Goal: Task Accomplishment & Management: Complete application form

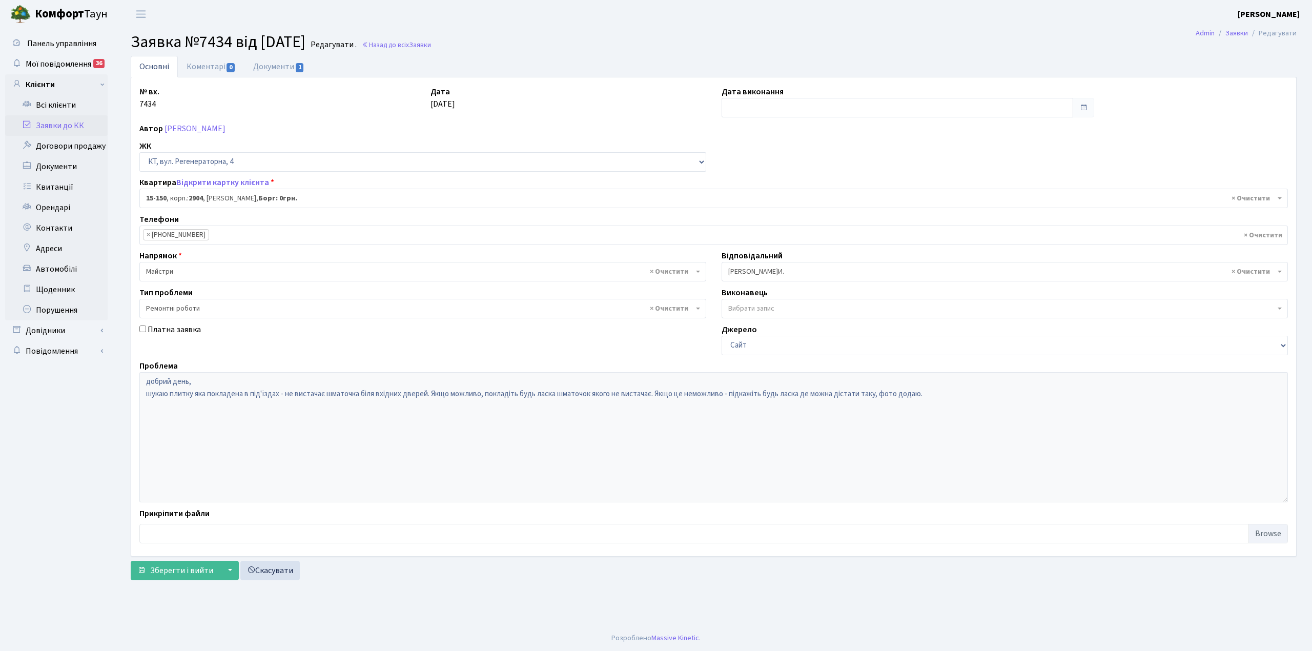
select select "8925"
select select "62"
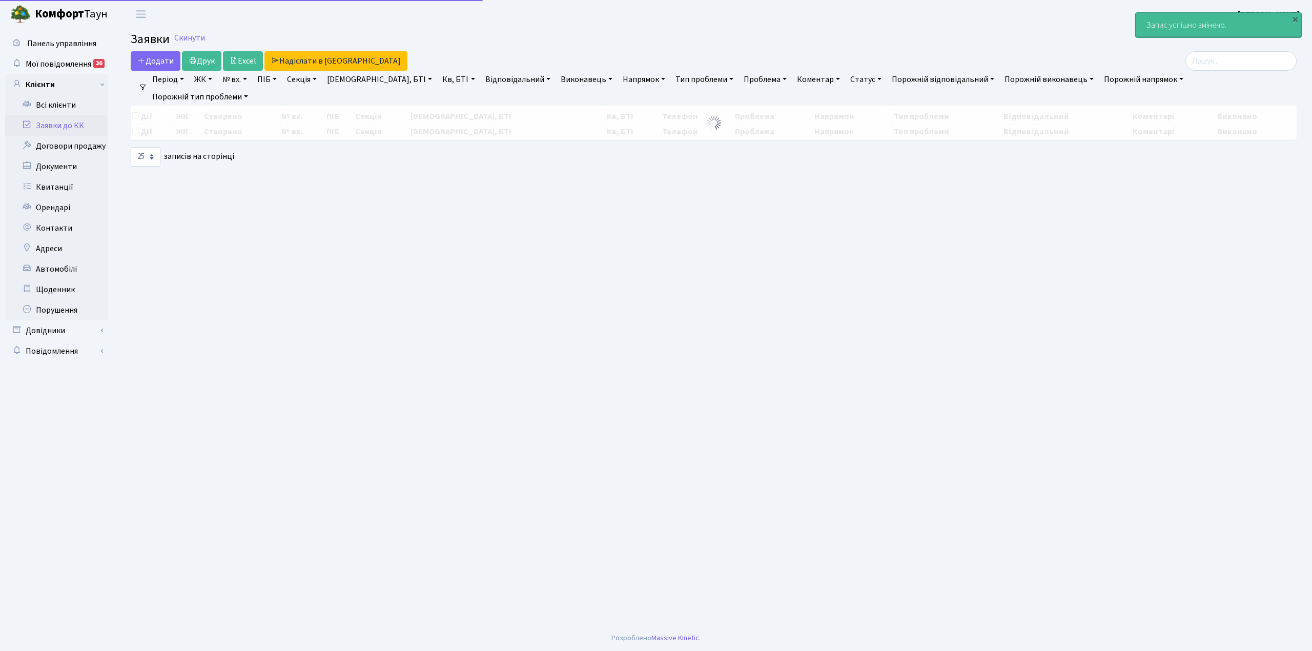
select select "25"
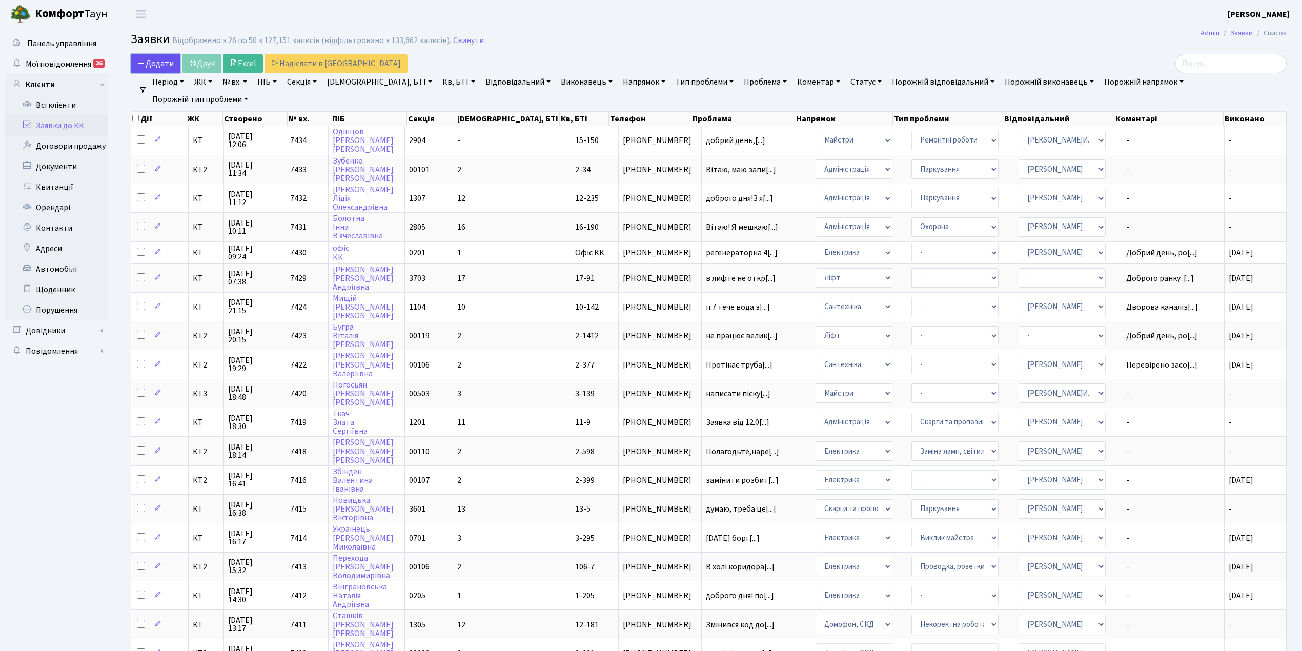
click at [154, 66] on span "Додати" at bounding box center [155, 63] width 36 height 11
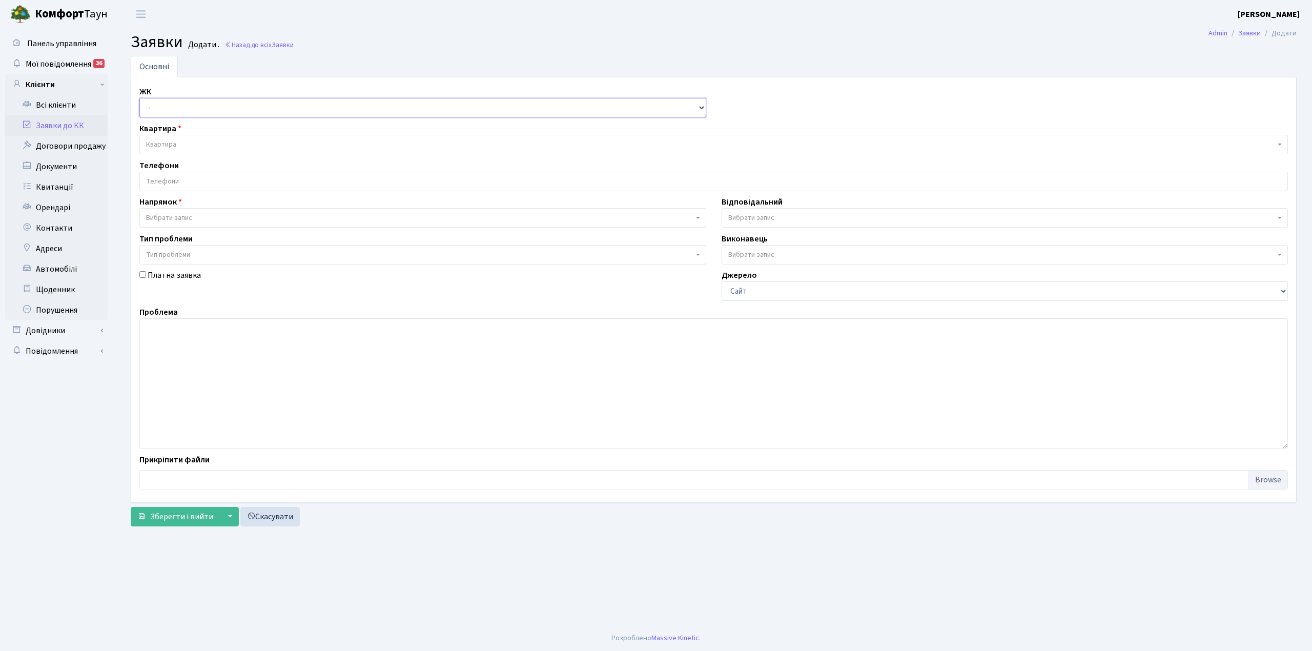
click at [179, 101] on select "- КТ, вул. Регенераторна, 4 КТ2, просп. Соборності, 17 КТ3, вул. Березнева, 16 …" at bounding box center [422, 107] width 567 height 19
select select "295"
click at [139, 98] on select "- КТ, вул. Регенераторна, 4 КТ2, просп. Соборності, 17 КТ3, вул. Березнева, 16 …" at bounding box center [422, 107] width 567 height 19
select select
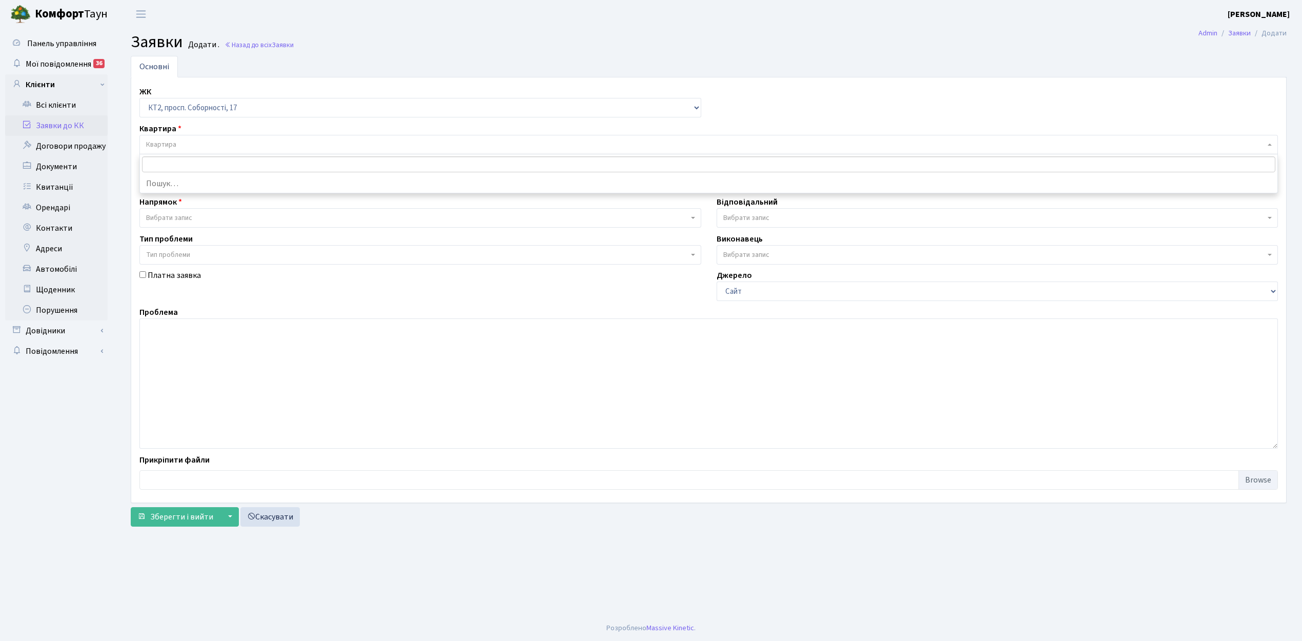
click at [198, 146] on span "Квартира" at bounding box center [705, 144] width 1119 height 10
type input "Щ"
type input "О"
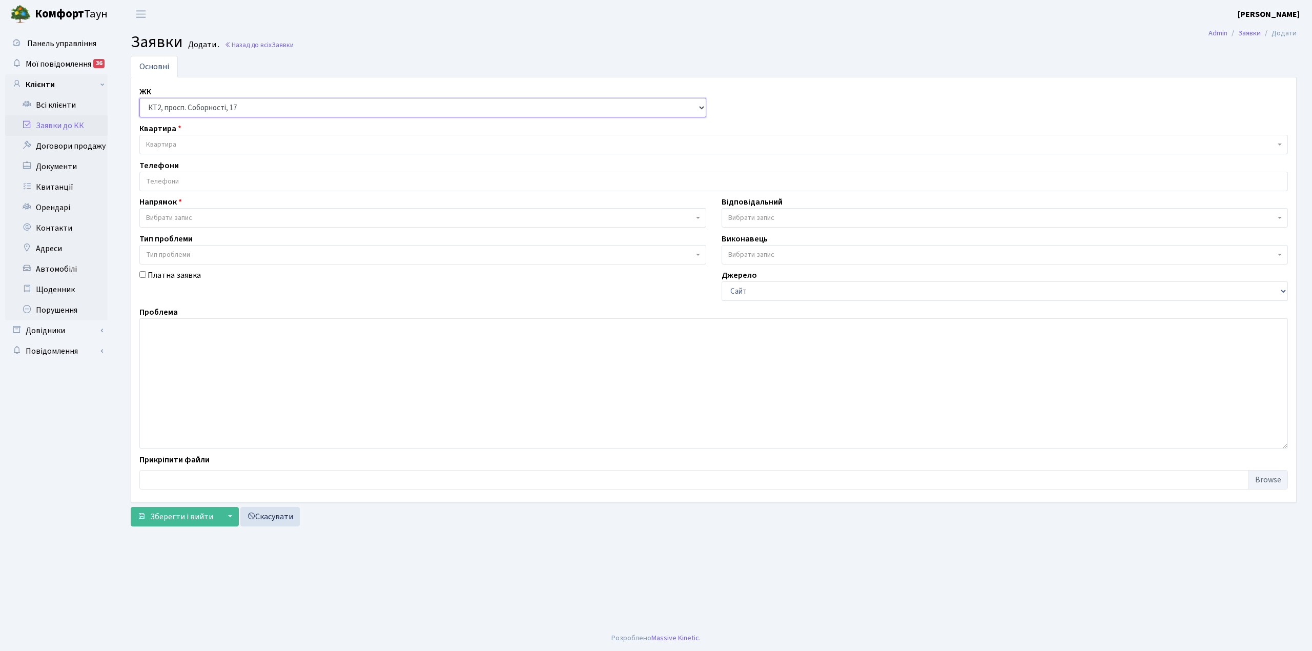
click at [245, 111] on select "- КТ, вул. Регенераторна, 4 КТ2, просп. Соборності, 17 КТ3, вул. Березнева, 16 …" at bounding box center [422, 107] width 567 height 19
select select "271"
click at [139, 98] on select "- КТ, вул. Регенераторна, 4 КТ2, просп. Соборності, 17 КТ3, вул. Березнева, 16 …" at bounding box center [422, 107] width 567 height 19
select select
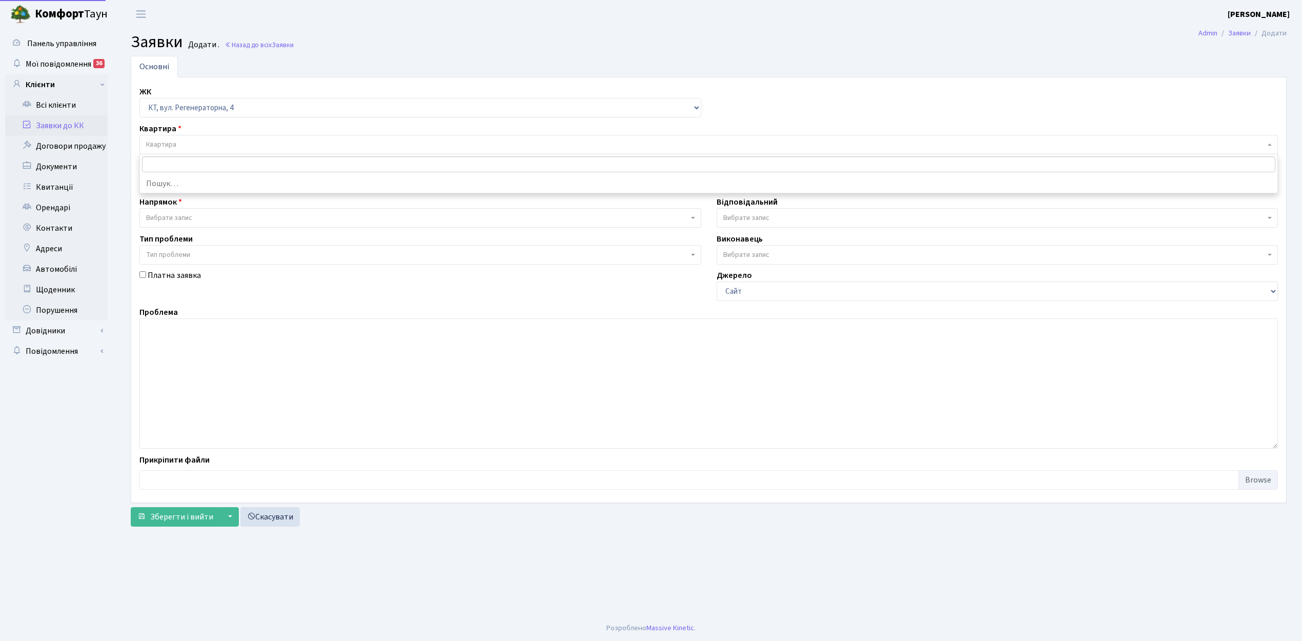
click at [231, 141] on span "Квартира" at bounding box center [708, 144] width 1138 height 19
type input "Щ"
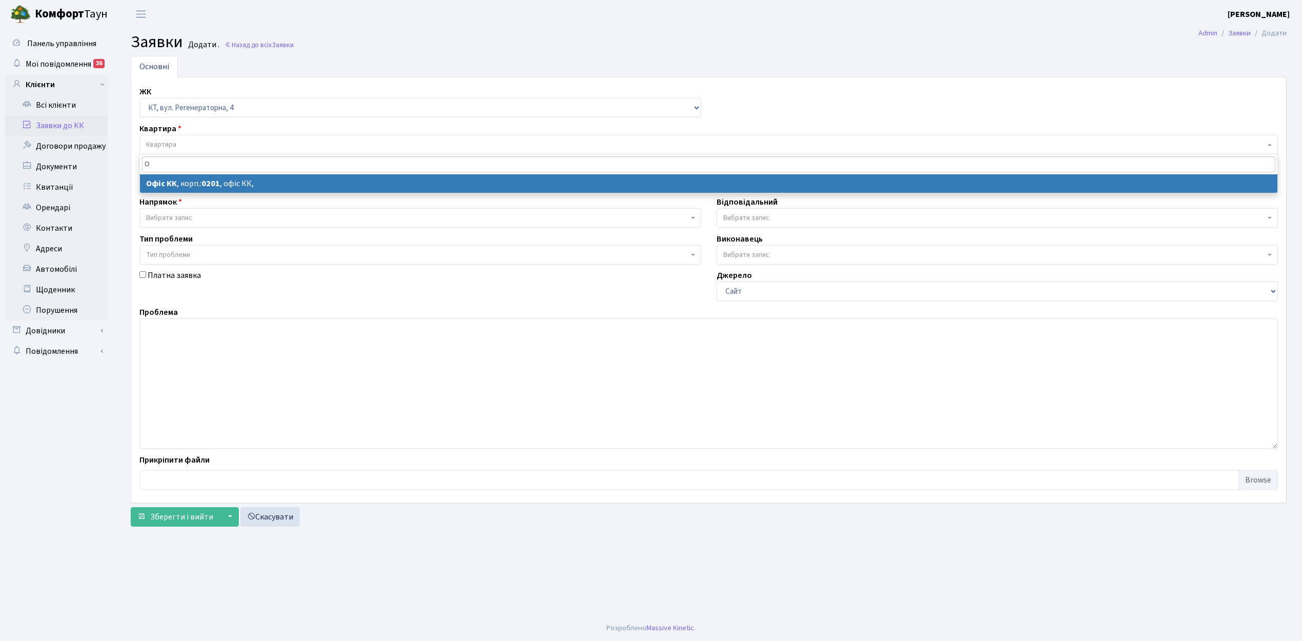
type input "О"
select select
select select "4"
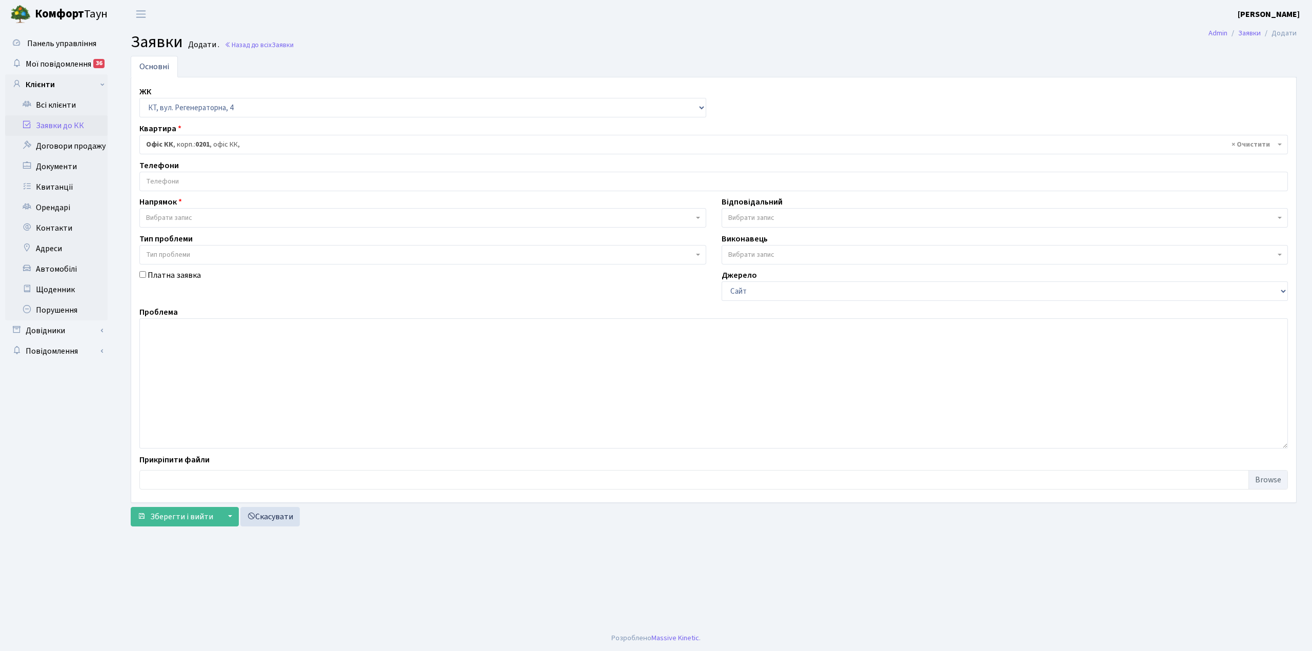
click at [166, 188] on input "search" at bounding box center [714, 181] width 1148 height 18
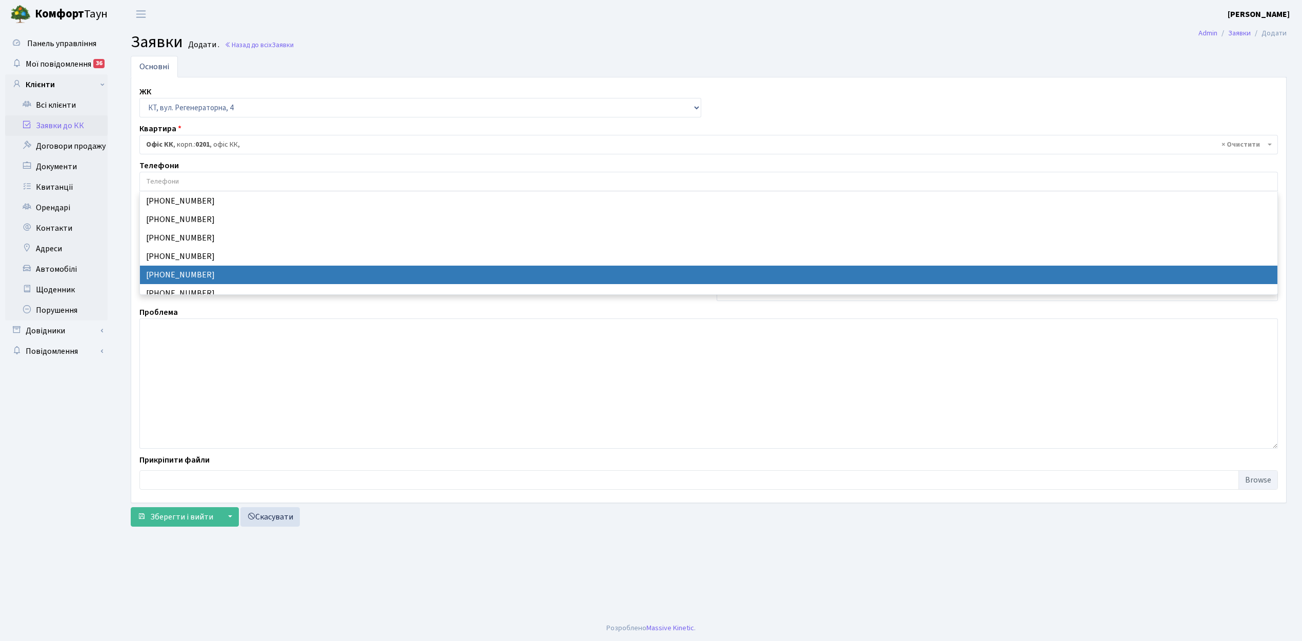
select select "24227"
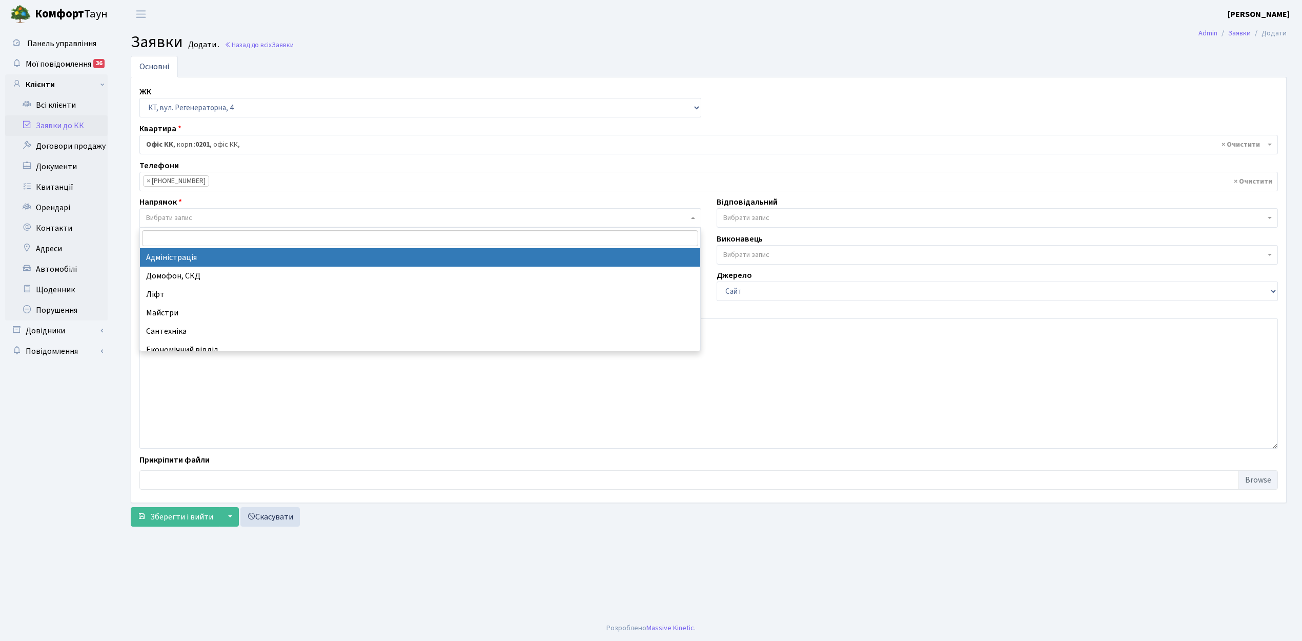
click at [166, 222] on span "Вибрати запис" at bounding box center [169, 218] width 46 height 10
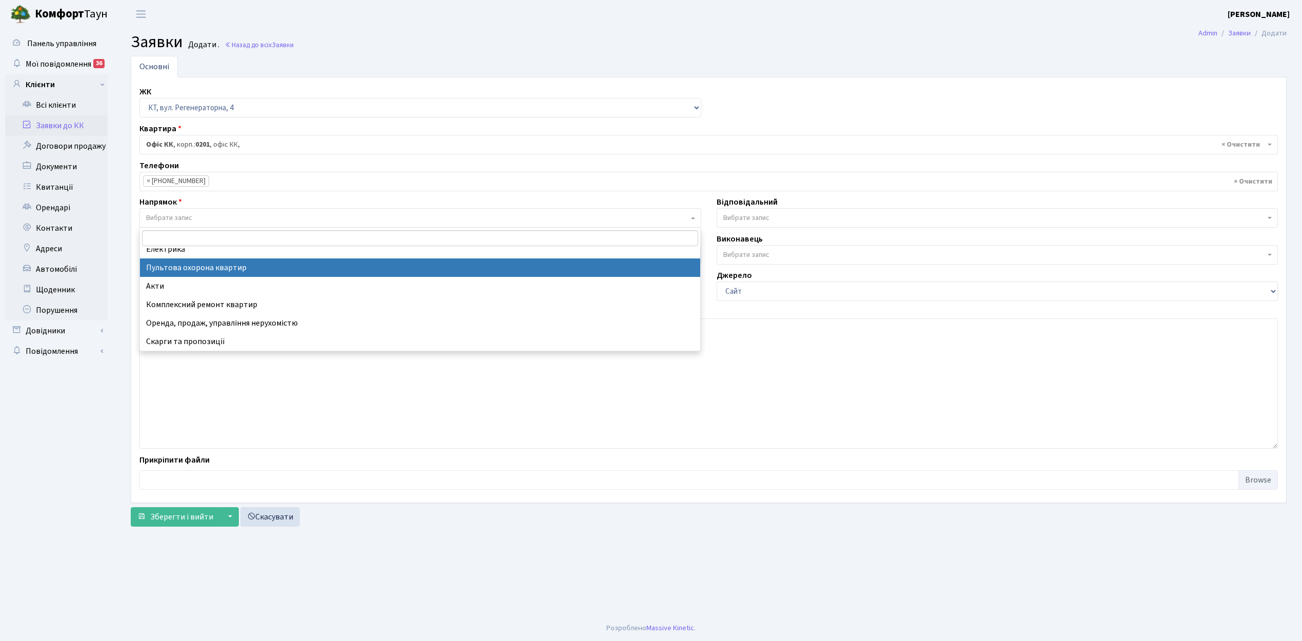
scroll to position [50, 0]
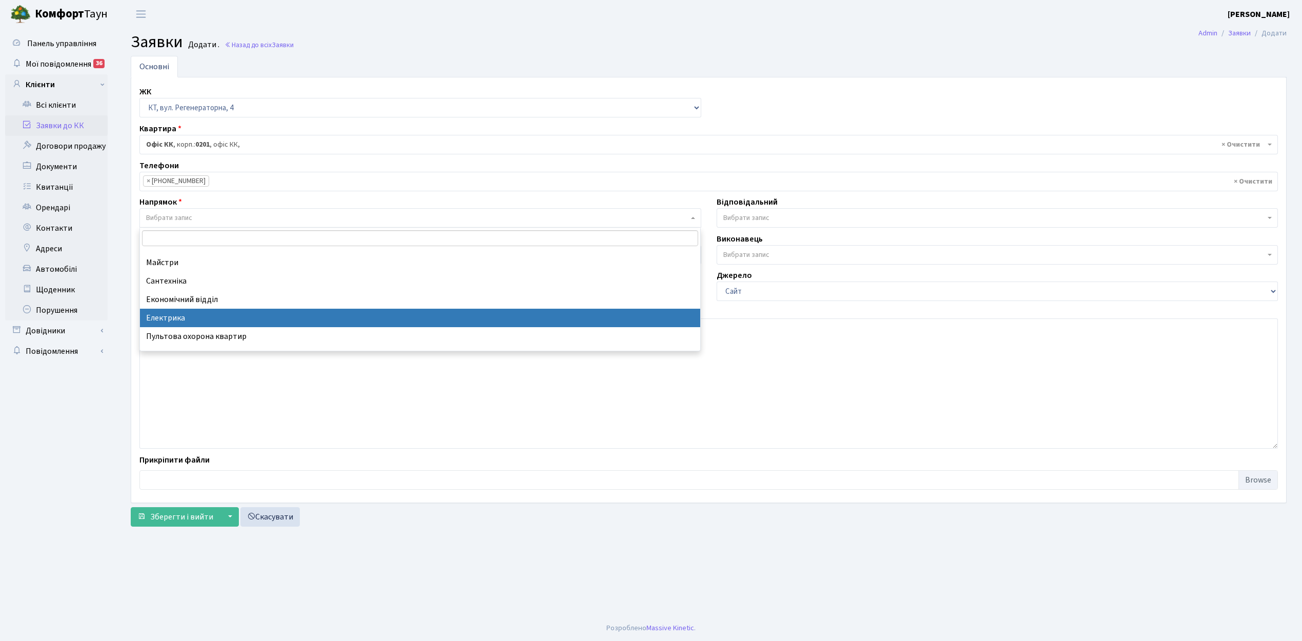
select select "3"
select select
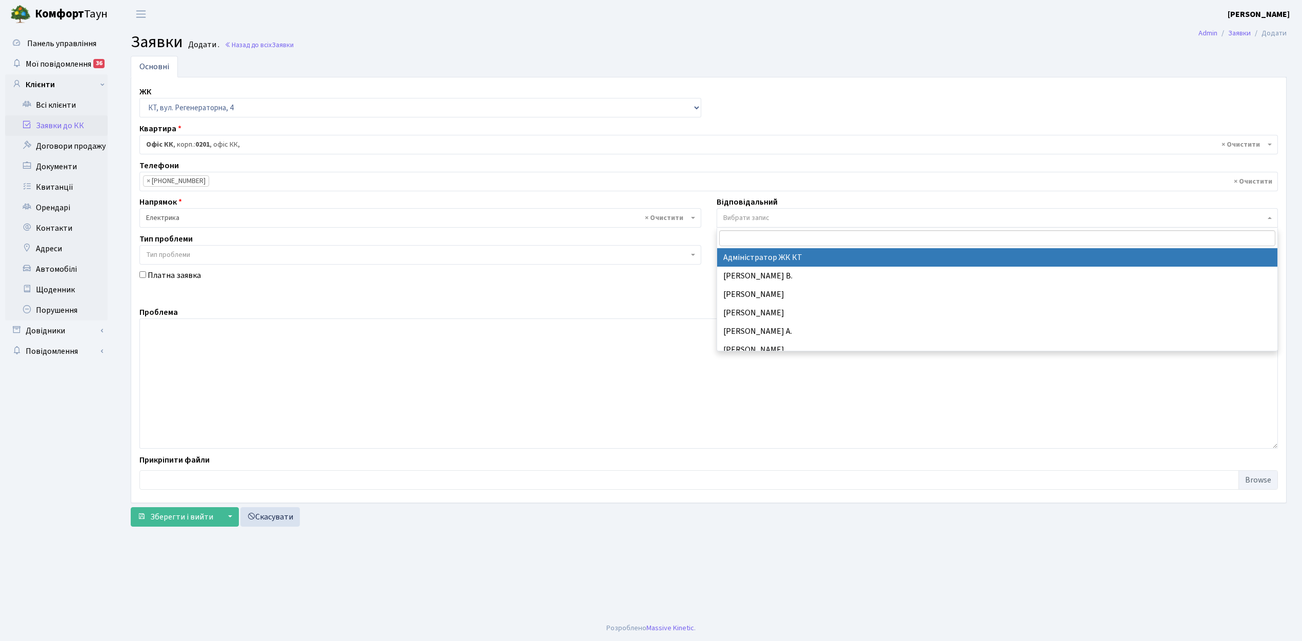
click at [732, 218] on span "Вибрати запис" at bounding box center [746, 218] width 46 height 10
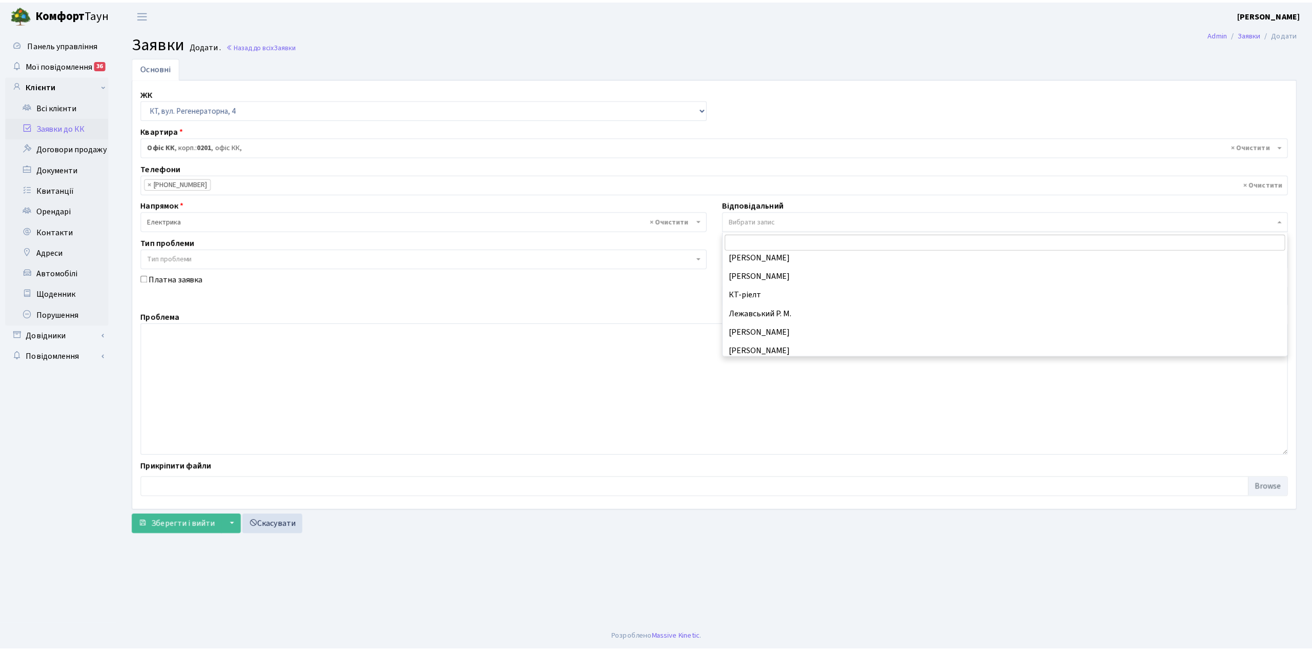
scroll to position [201, 0]
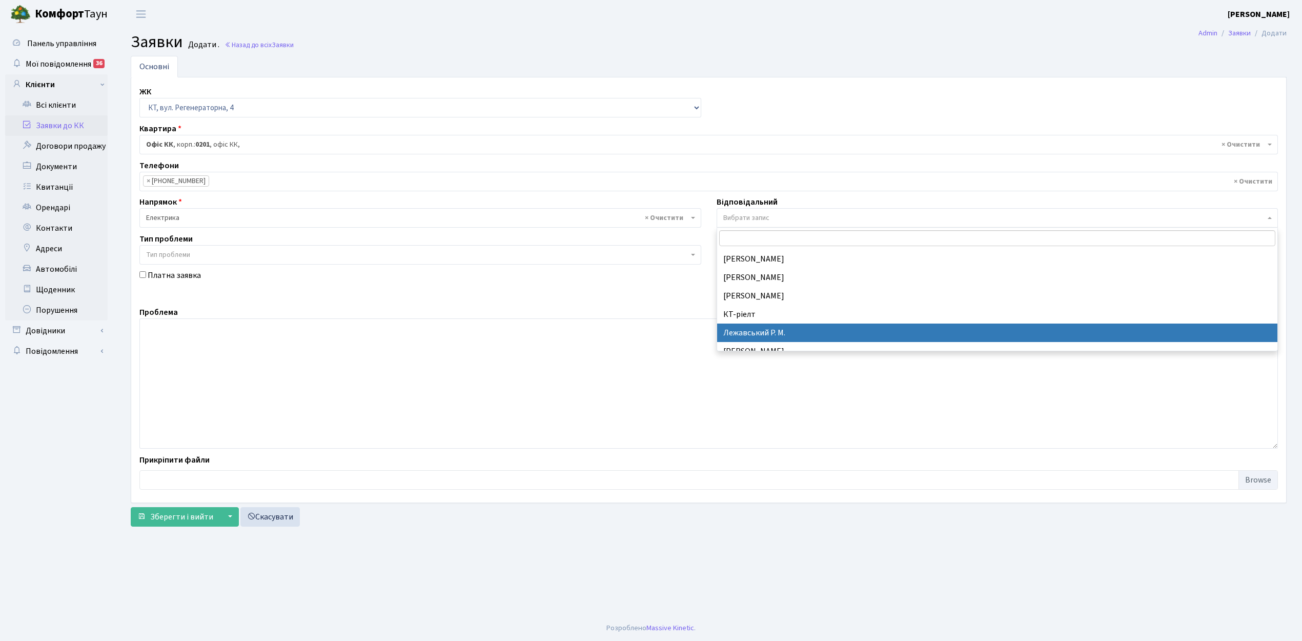
select select "69"
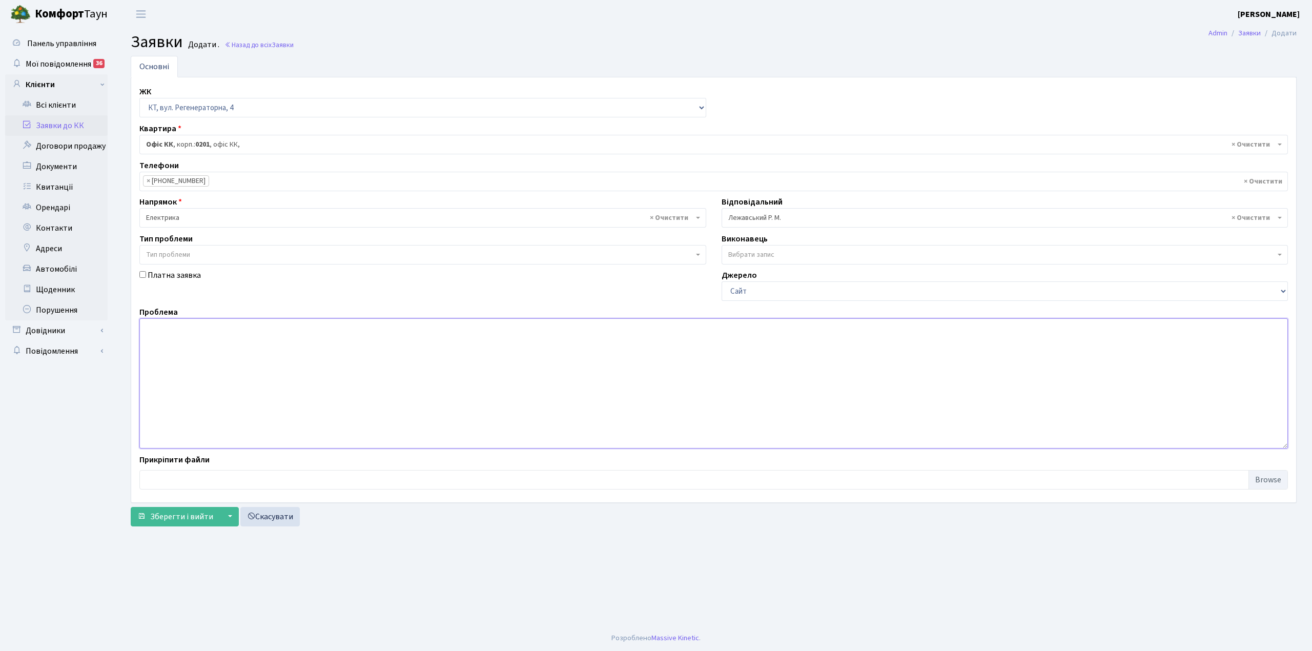
click at [172, 354] on textarea at bounding box center [713, 383] width 1149 height 130
type textarea "вул. Собороності 17 ( 5 під)- спрацювала система димовидалення ППА."
click at [173, 522] on span "Зберегти і вийти" at bounding box center [181, 516] width 63 height 11
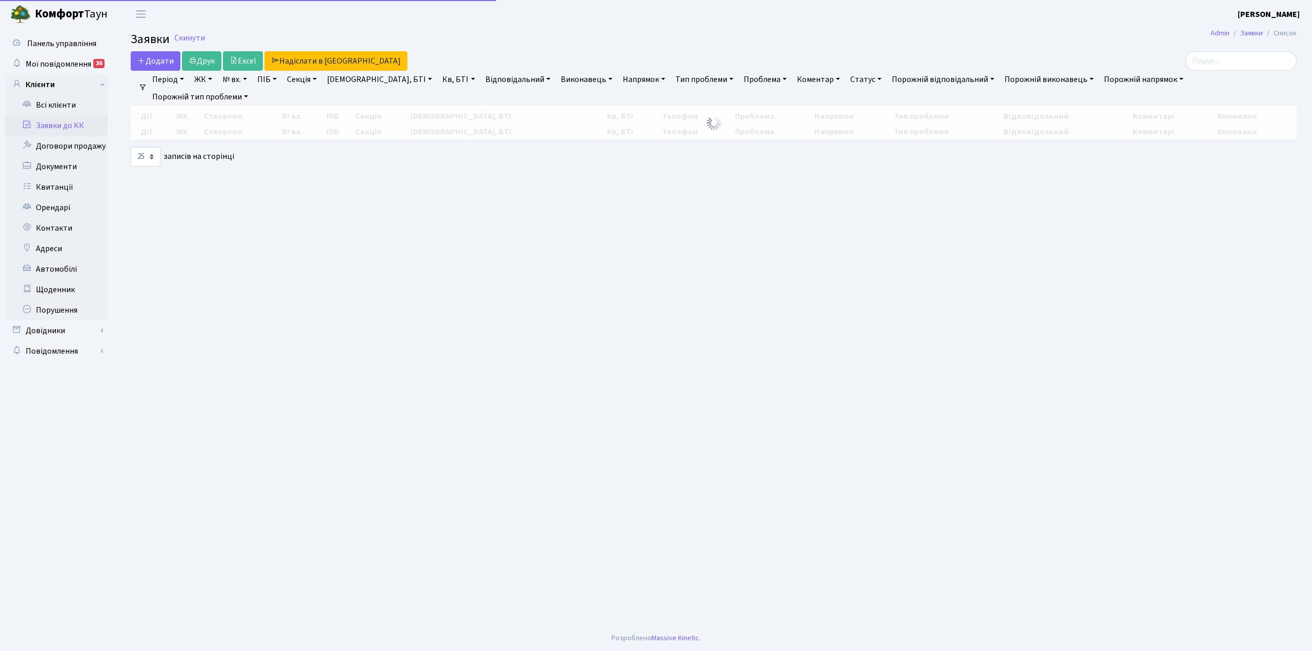
select select "25"
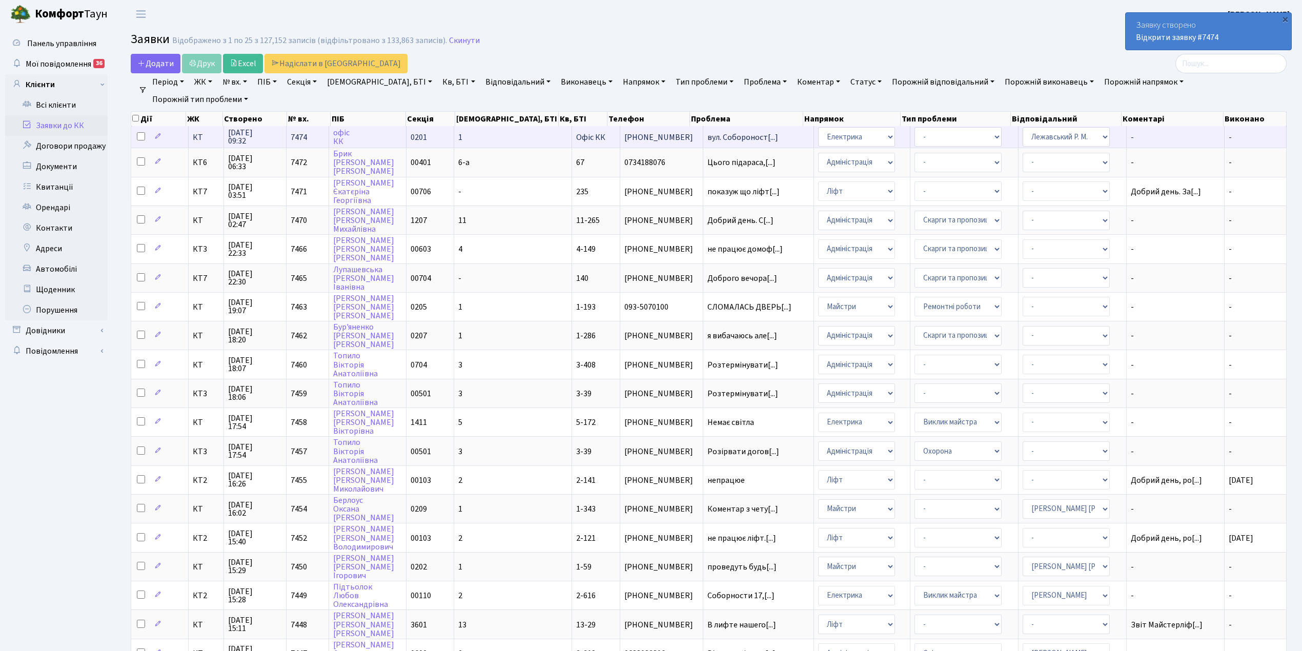
click at [493, 144] on td "1" at bounding box center [513, 137] width 118 height 22
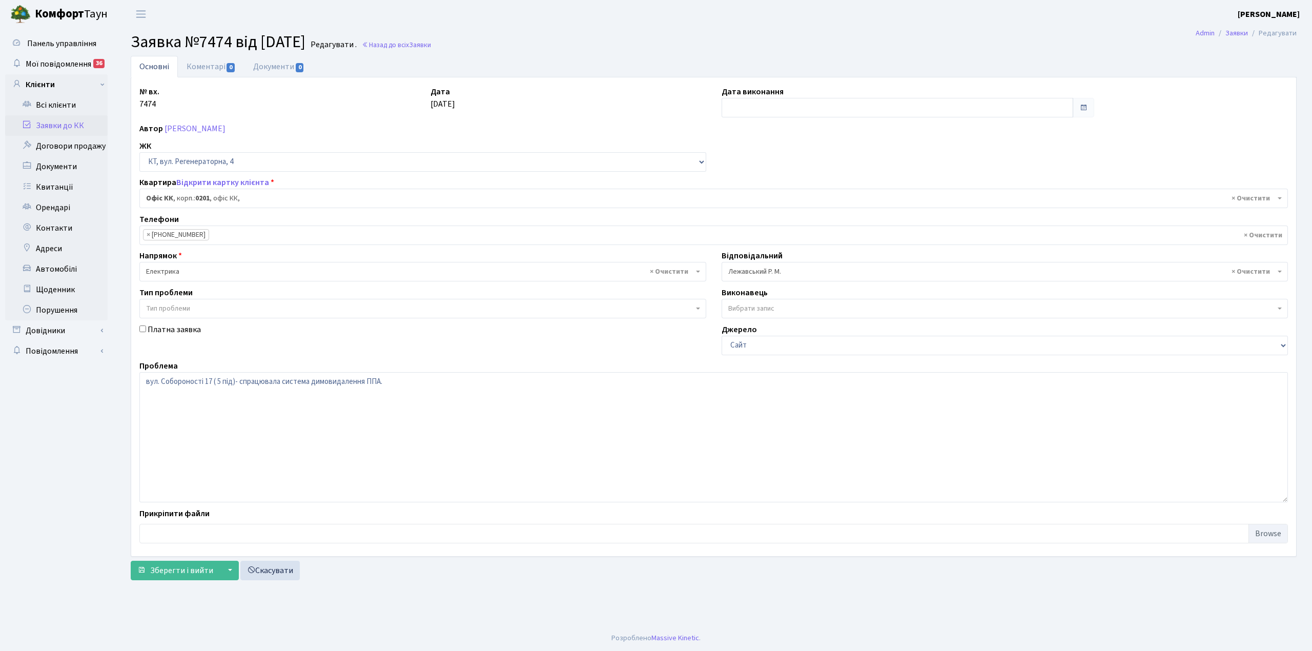
select select "4"
click at [204, 69] on link "Коментарі 0" at bounding box center [211, 66] width 67 height 21
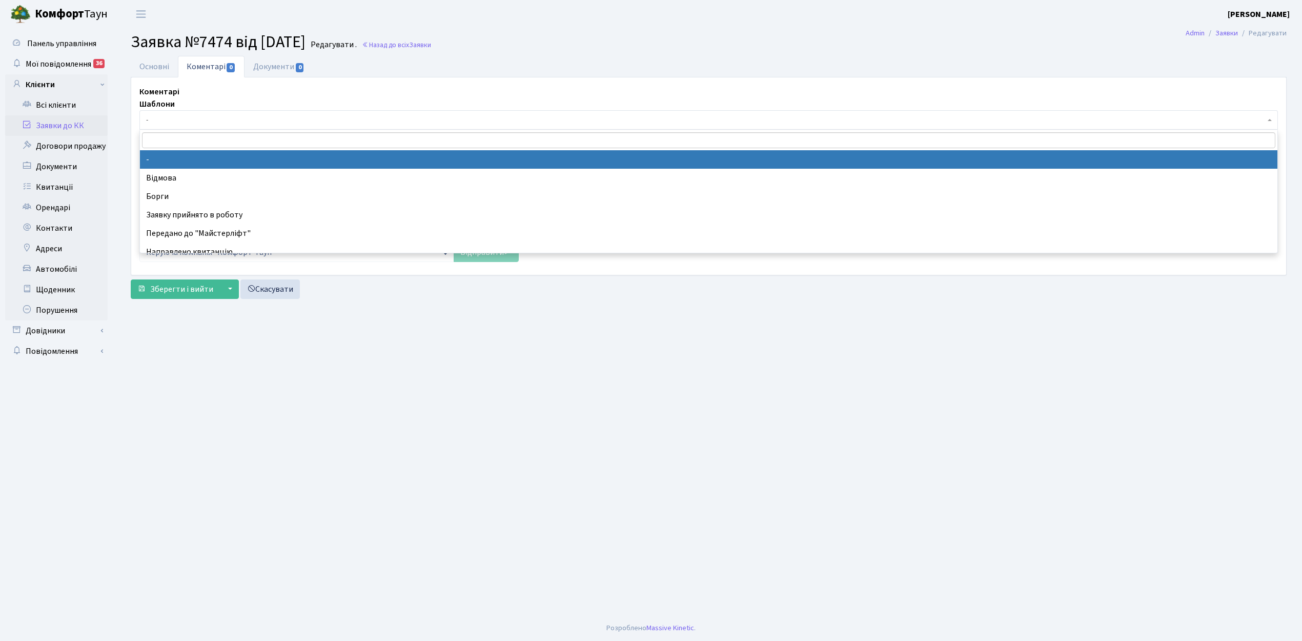
click at [184, 119] on span "-" at bounding box center [705, 120] width 1119 height 10
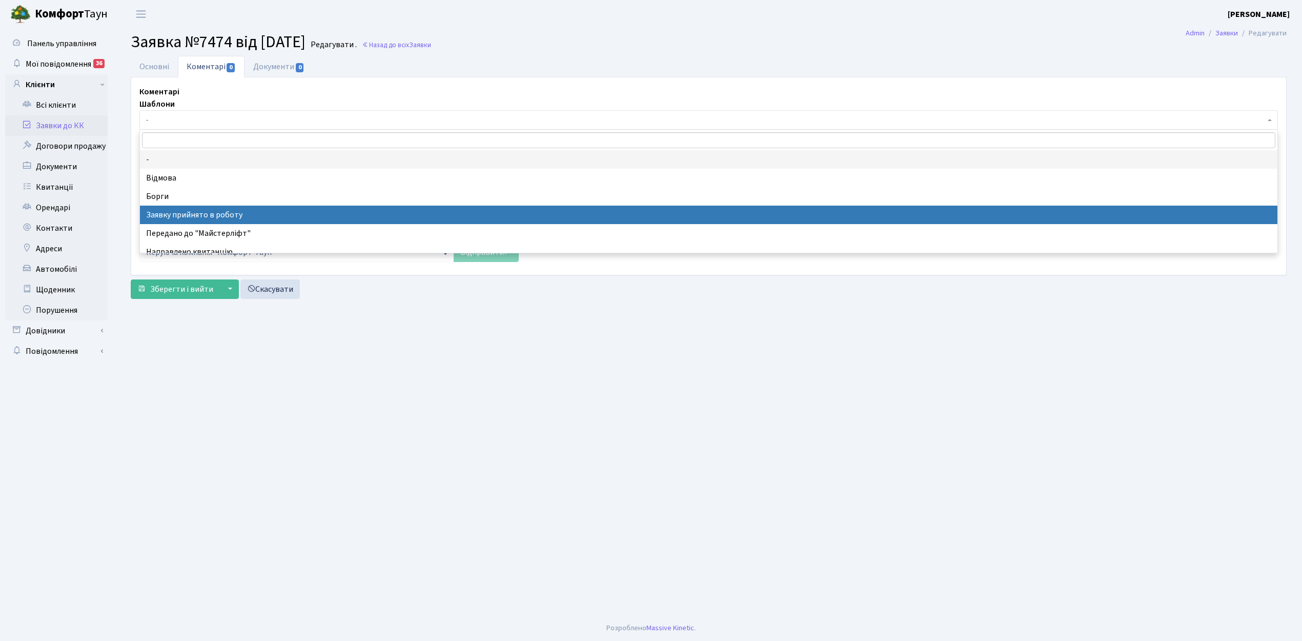
select select "7"
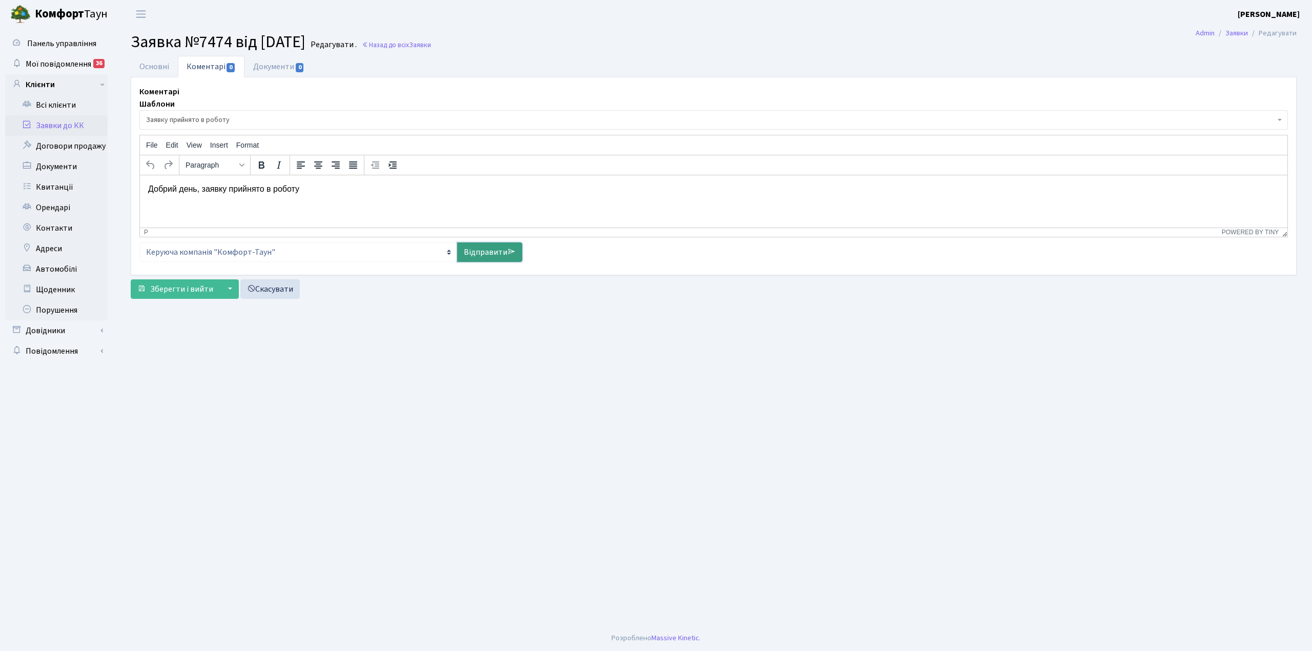
click at [475, 253] on link "Відправити" at bounding box center [489, 251] width 65 height 19
select select
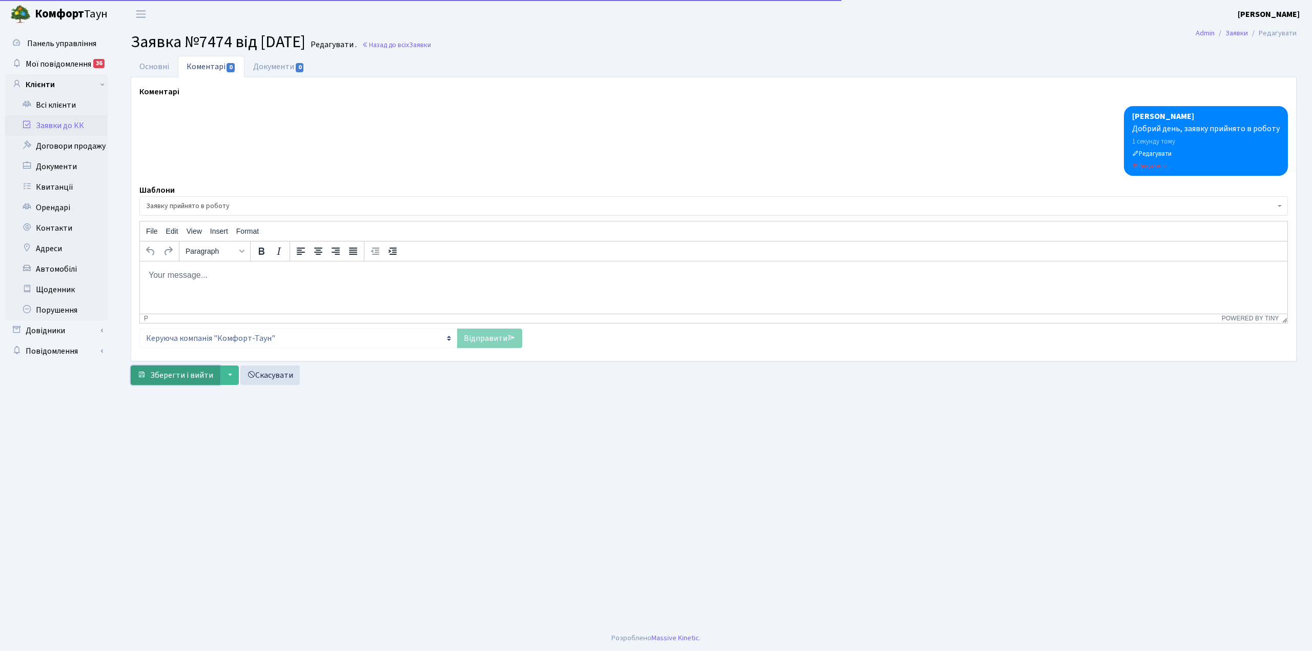
click at [199, 378] on span "Зберегти і вийти" at bounding box center [181, 375] width 63 height 11
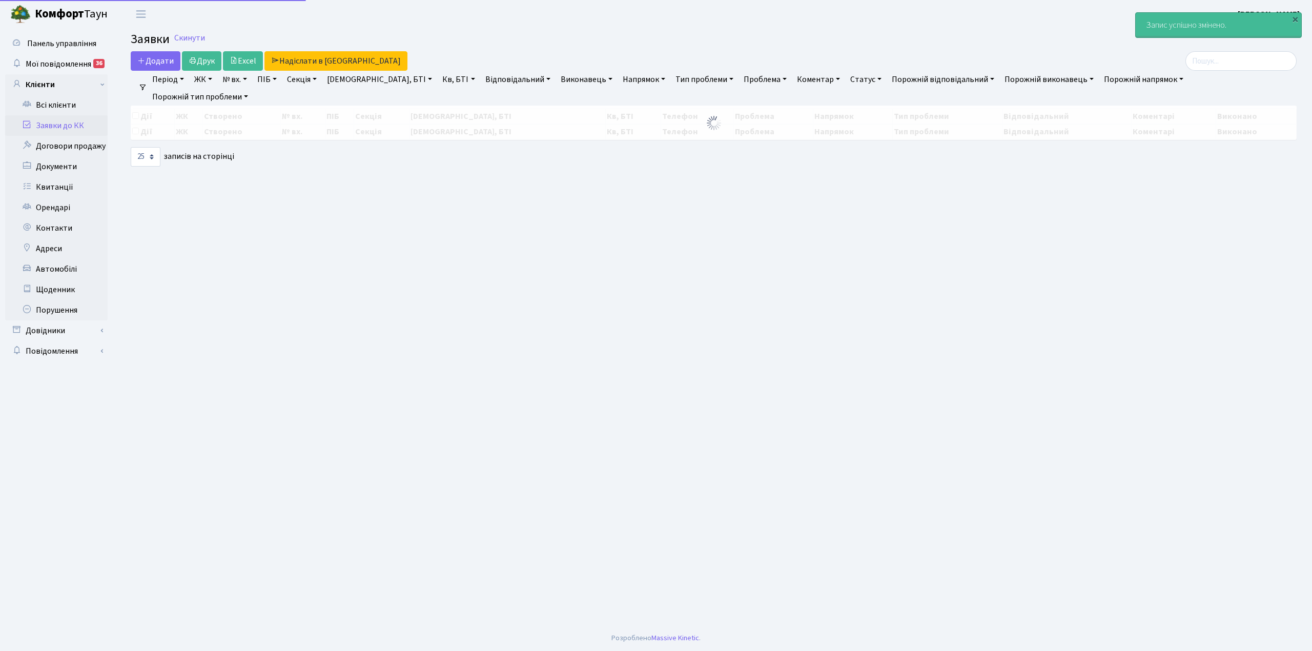
select select "25"
